Goal: Understand process/instructions

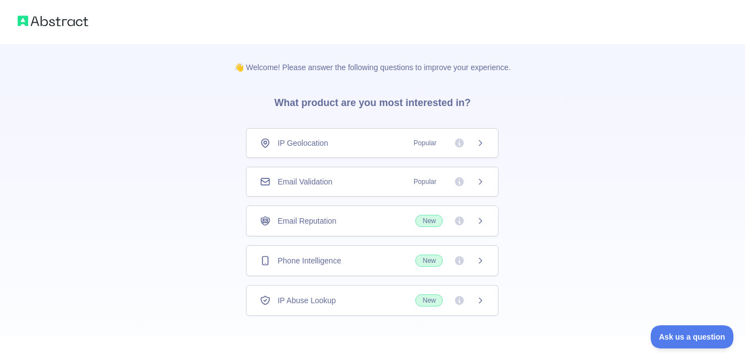
click at [285, 188] on div "Email Validation Popular" at bounding box center [372, 182] width 253 height 30
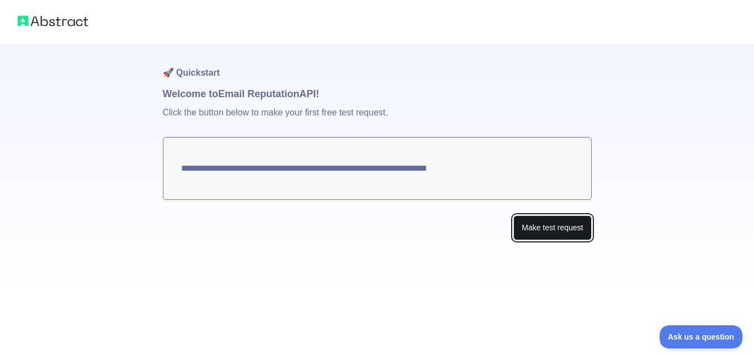
click at [554, 224] on button "Make test request" at bounding box center [552, 227] width 78 height 25
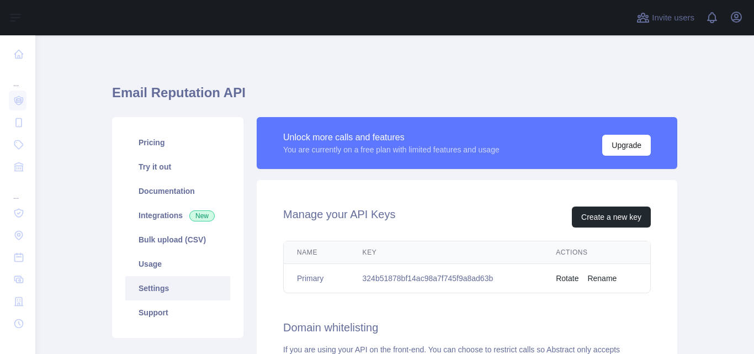
click at [413, 273] on td "324b51878bf14ac98a7f745f9a8ad63b" at bounding box center [446, 278] width 194 height 29
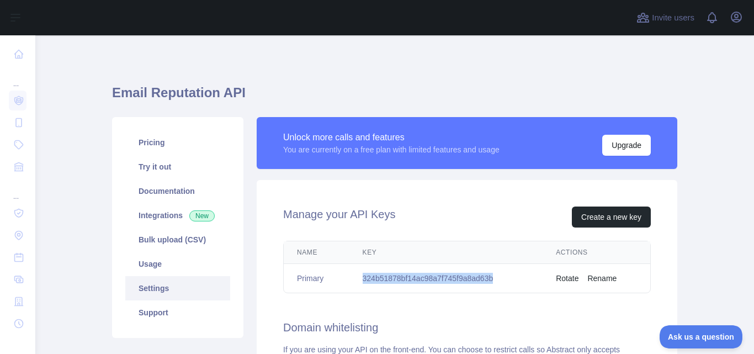
click at [413, 273] on td "324b51878bf14ac98a7f745f9a8ad63b" at bounding box center [446, 278] width 194 height 29
copy td "324b51878bf14ac98a7f745f9a8ad63b"
